Goal: Task Accomplishment & Management: Complete application form

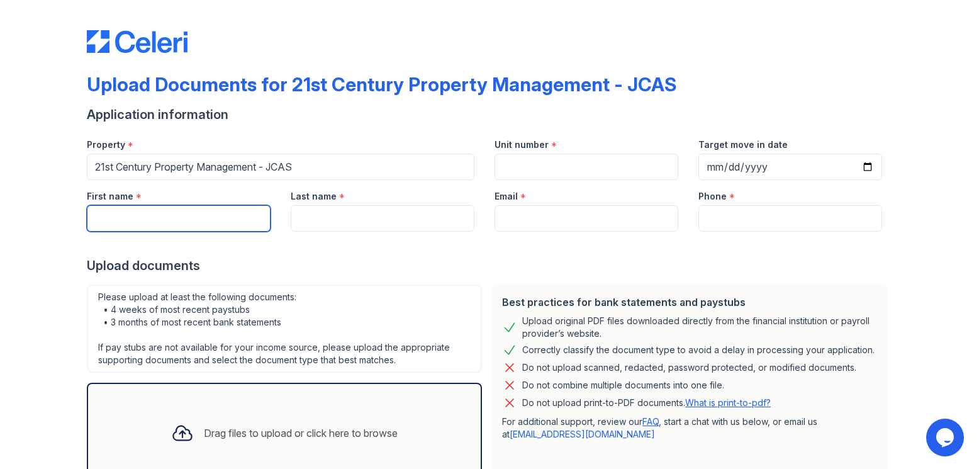
click at [158, 211] on input "First name" at bounding box center [179, 218] width 184 height 26
type input "[PERSON_NAME]"
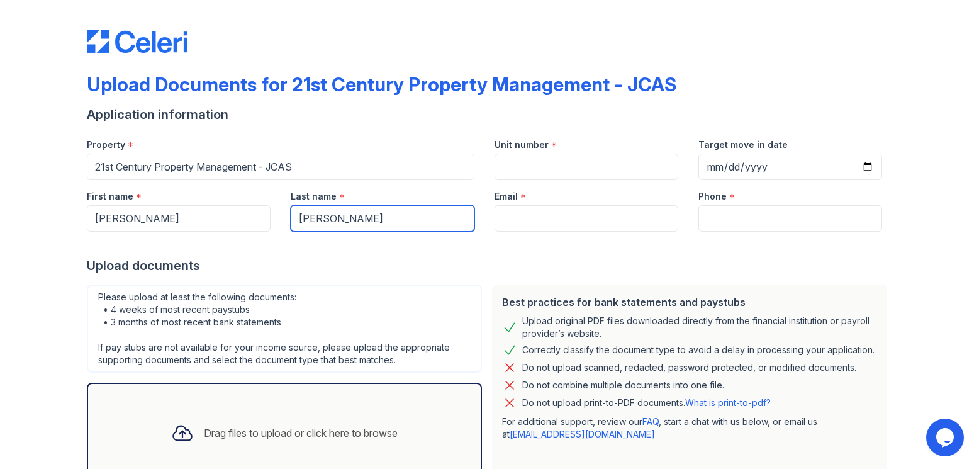
type input "[PERSON_NAME]"
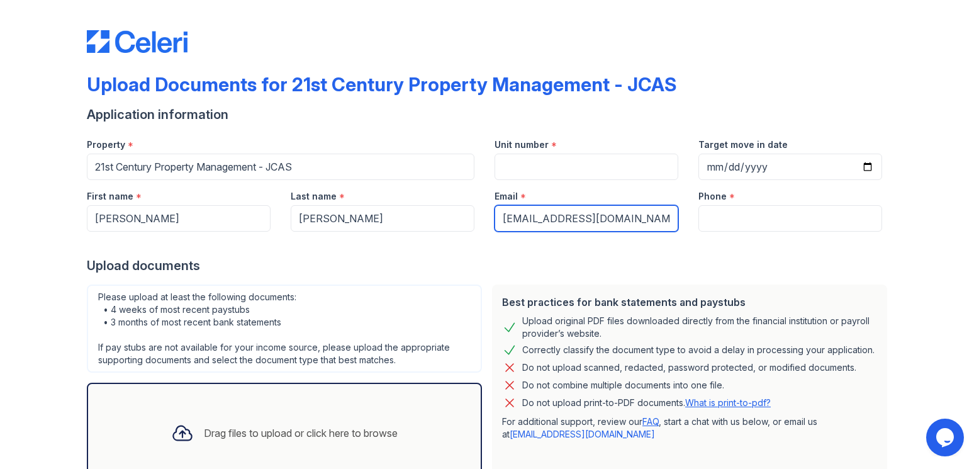
type input "[EMAIL_ADDRESS][DOMAIN_NAME]"
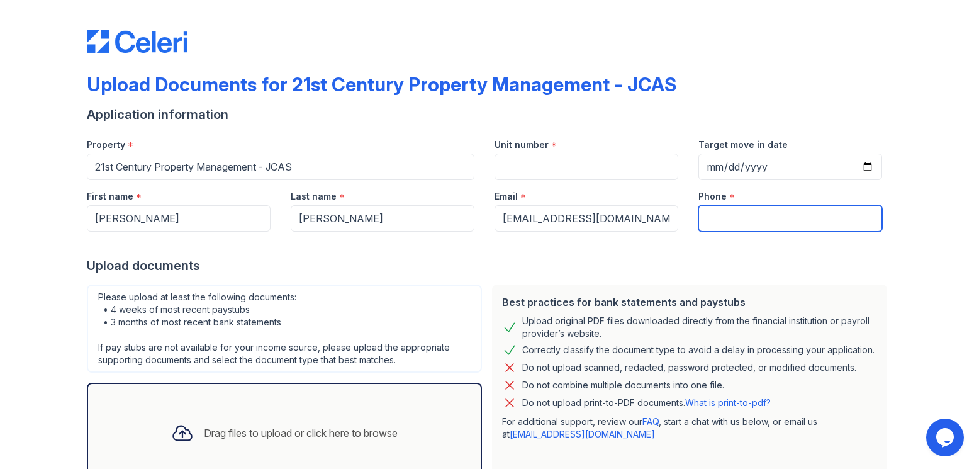
click at [798, 224] on input "Phone" at bounding box center [790, 218] width 184 height 26
type input "[PHONE_NUMBER]"
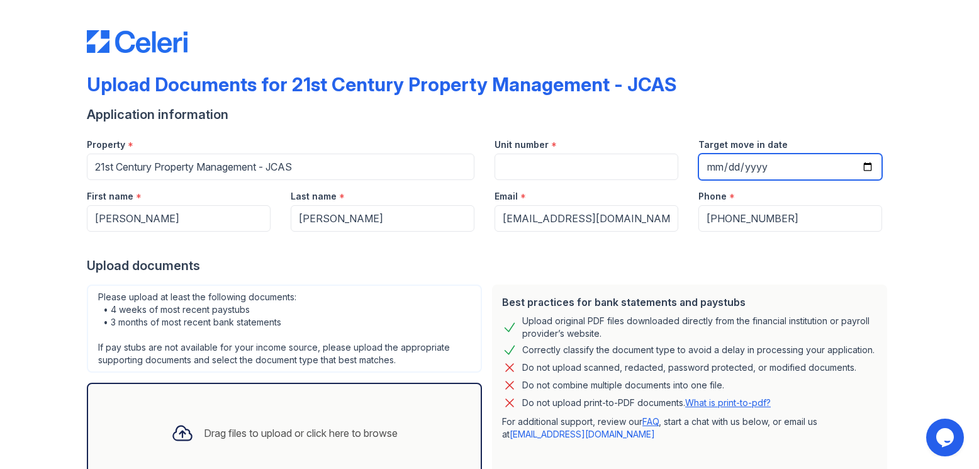
click at [773, 170] on input "Target move in date" at bounding box center [790, 166] width 184 height 26
click at [861, 164] on input "Target move in date" at bounding box center [790, 166] width 184 height 26
type input "[DATE]"
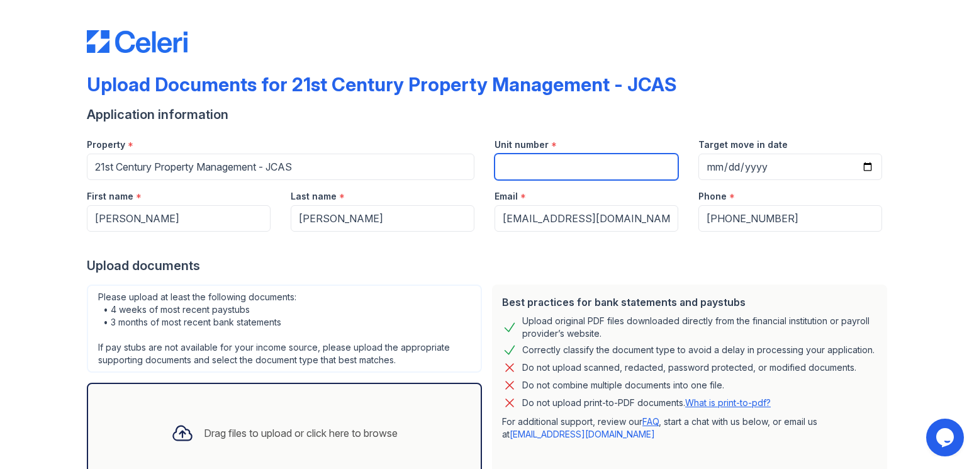
click at [582, 160] on input "Unit number" at bounding box center [586, 166] width 184 height 26
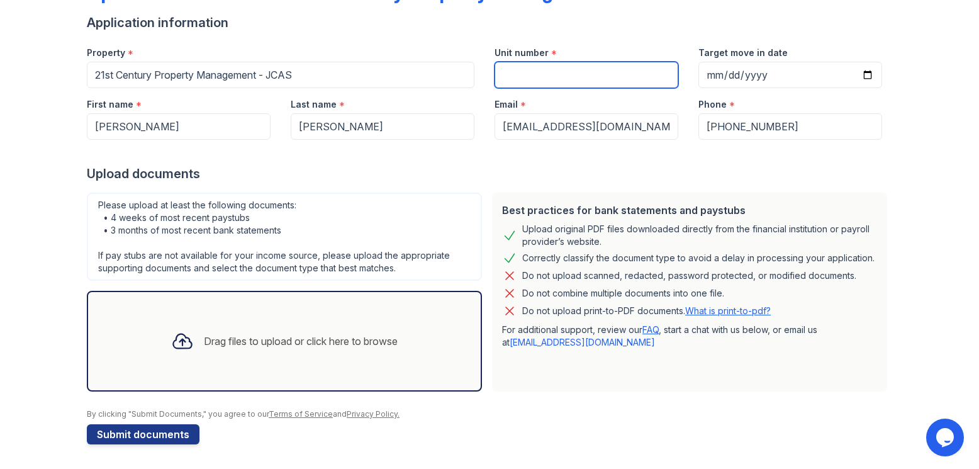
scroll to position [92, 0]
